Goal: Information Seeking & Learning: Learn about a topic

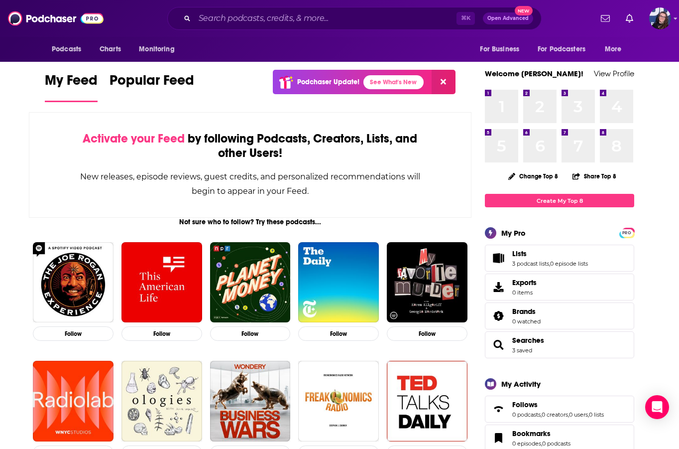
scroll to position [6, 0]
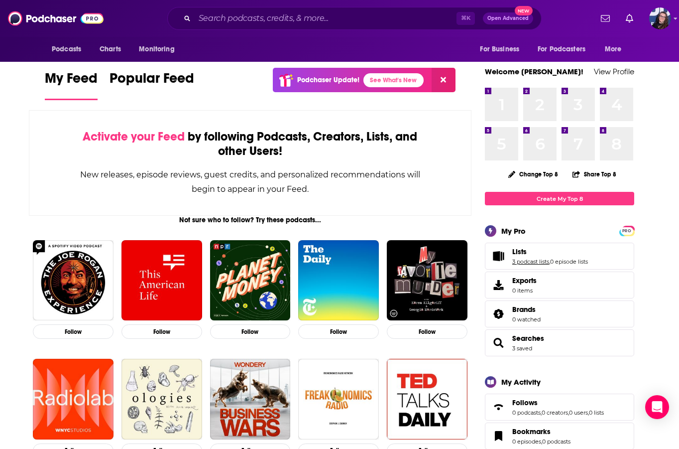
click at [537, 259] on link "3 podcast lists" at bounding box center [531, 261] width 37 height 7
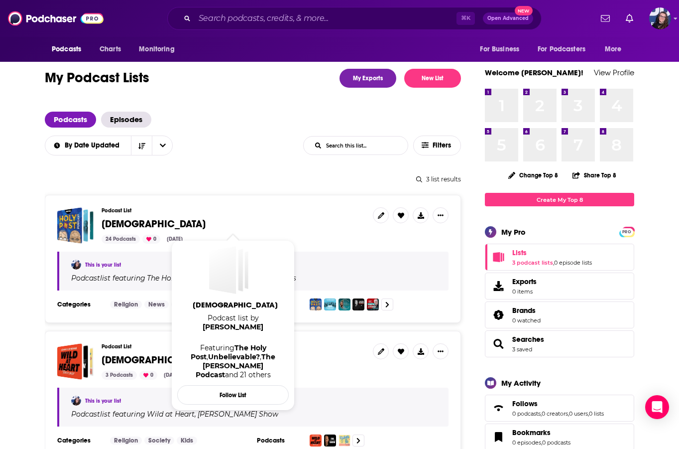
scroll to position [124, 0]
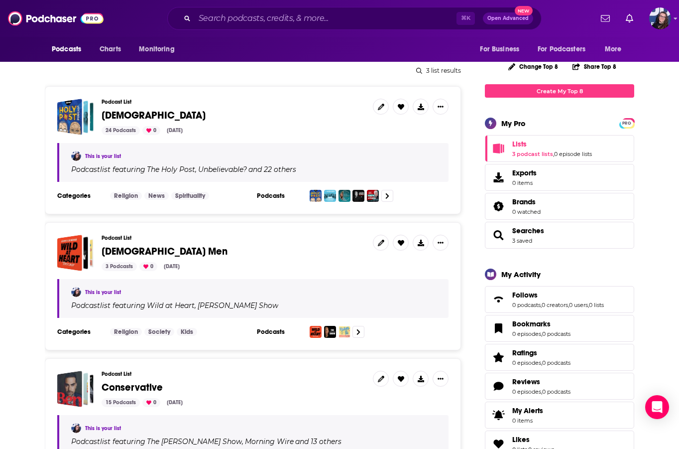
click at [150, 245] on div "Podcast List [DEMOGRAPHIC_DATA] Men 3 Podcasts 0 [DATE]" at bounding box center [233, 253] width 263 height 36
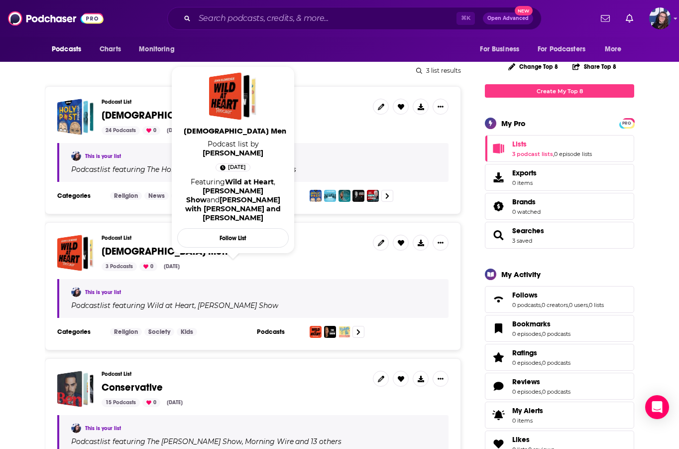
click at [143, 248] on span "[DEMOGRAPHIC_DATA] Men" at bounding box center [165, 251] width 126 height 12
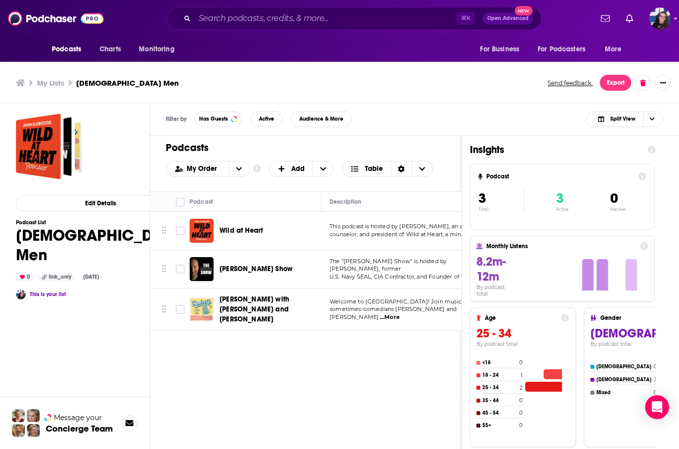
scroll to position [3, 0]
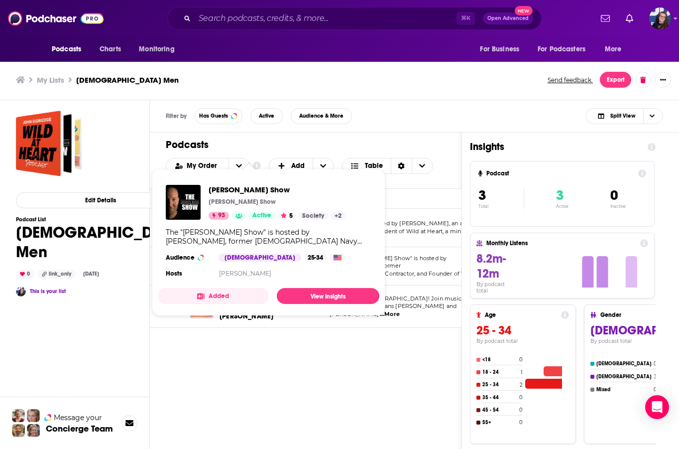
click at [227, 192] on span "[PERSON_NAME] Show" at bounding box center [277, 189] width 137 height 9
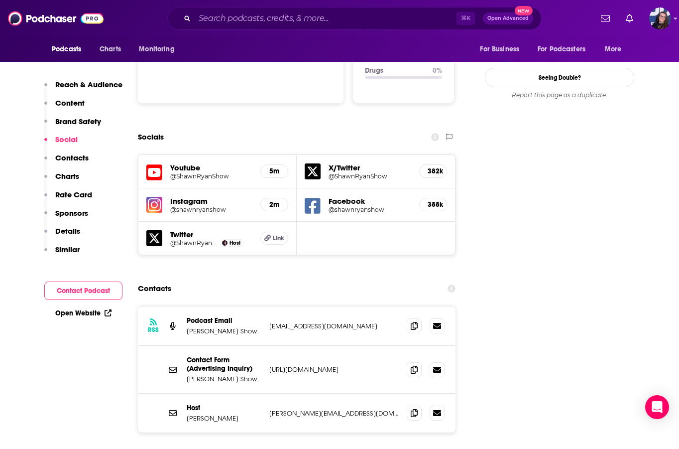
scroll to position [1094, 0]
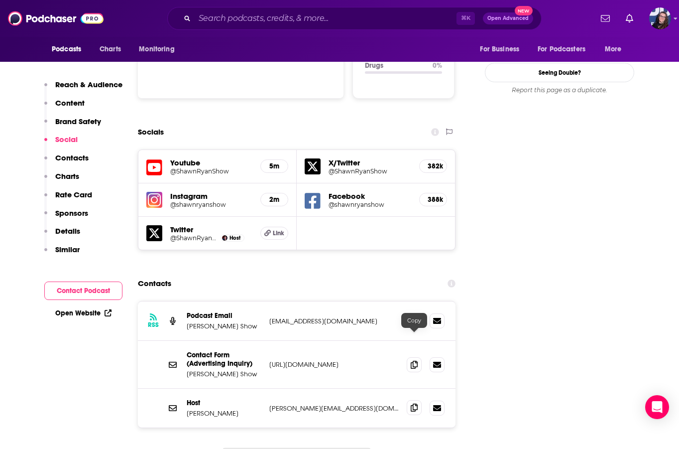
click at [414, 403] on icon at bounding box center [414, 407] width 7 height 8
click at [415, 403] on icon at bounding box center [414, 407] width 7 height 8
click at [413, 316] on icon at bounding box center [414, 320] width 7 height 8
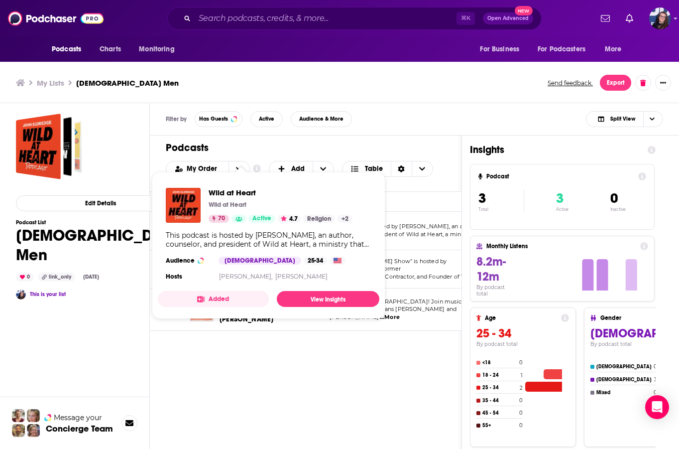
click at [232, 230] on div "Wild at Heart Wild at Heart 70 Active 4.7 Religion + 2 This podcast is hosted b…" at bounding box center [269, 235] width 222 height 111
click at [229, 192] on span "Wild at Heart" at bounding box center [281, 192] width 144 height 9
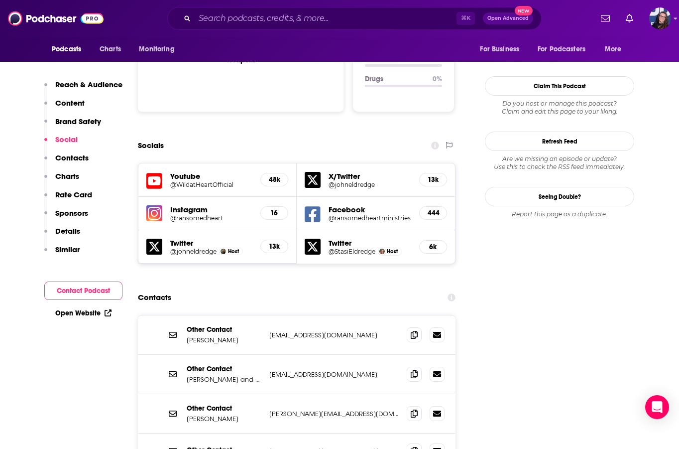
scroll to position [1151, 0]
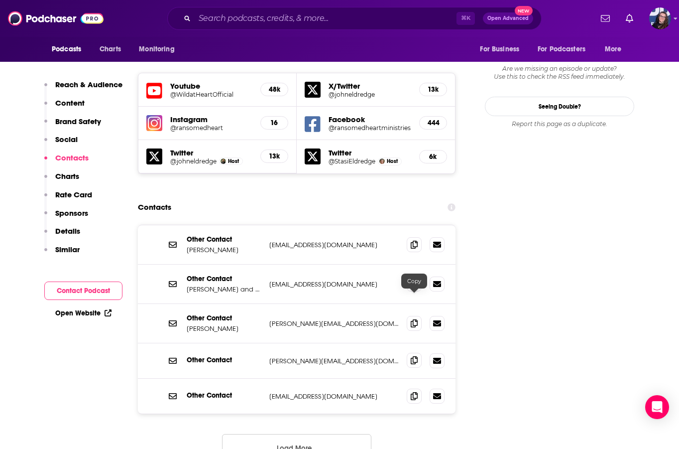
click at [417, 356] on icon at bounding box center [414, 360] width 7 height 8
click at [417, 319] on icon at bounding box center [414, 323] width 7 height 8
click at [412, 391] on icon at bounding box center [414, 395] width 7 height 8
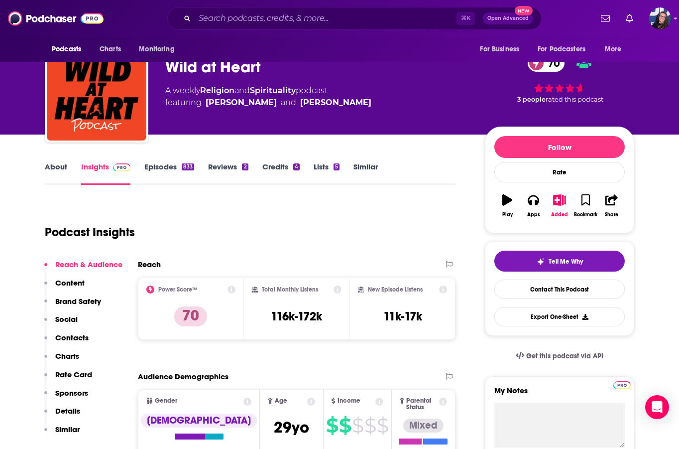
scroll to position [0, 0]
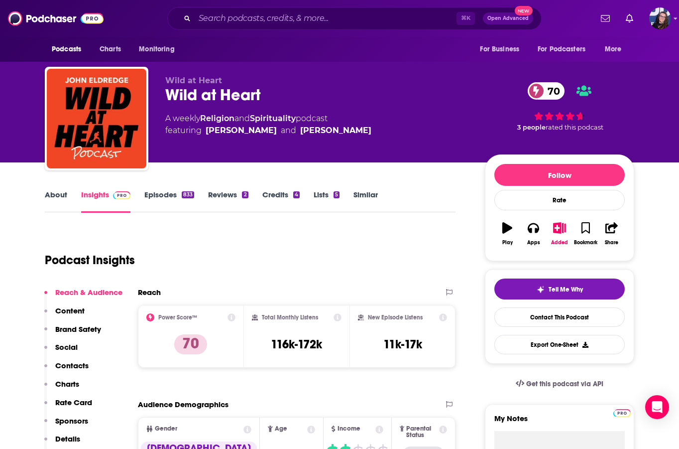
click at [356, 244] on div "Podcast Insights" at bounding box center [246, 254] width 403 height 51
